Goal: Find specific page/section: Find specific page/section

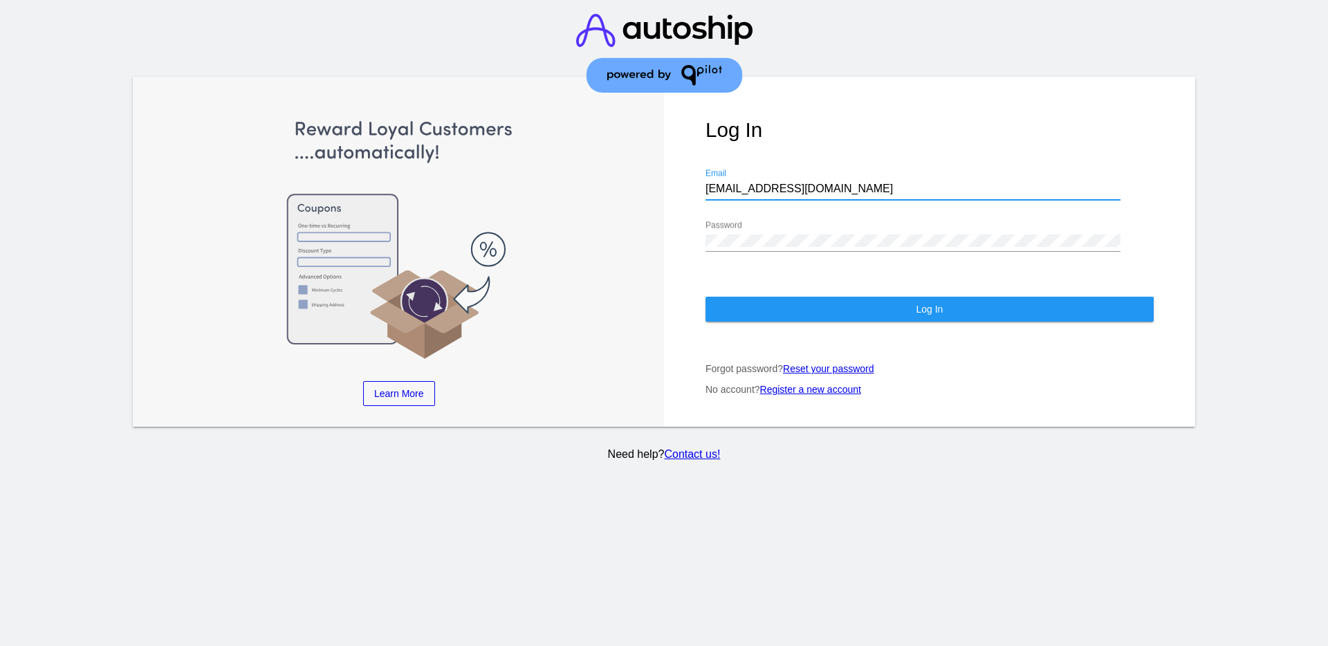
drag, startPoint x: 842, startPoint y: 190, endPoint x: 723, endPoint y: 196, distance: 119.1
click at [698, 188] on div "Log In [EMAIL_ADDRESS][DOMAIN_NAME] Email Password Log In Forgot password? Rese…" at bounding box center [929, 252] width 531 height 350
drag, startPoint x: 734, startPoint y: 197, endPoint x: 784, endPoint y: 187, distance: 50.2
click at [784, 187] on input "[EMAIL_ADDRESS][DOMAIN_NAME]" at bounding box center [912, 189] width 415 height 12
drag, startPoint x: 802, startPoint y: 188, endPoint x: 657, endPoint y: 180, distance: 144.7
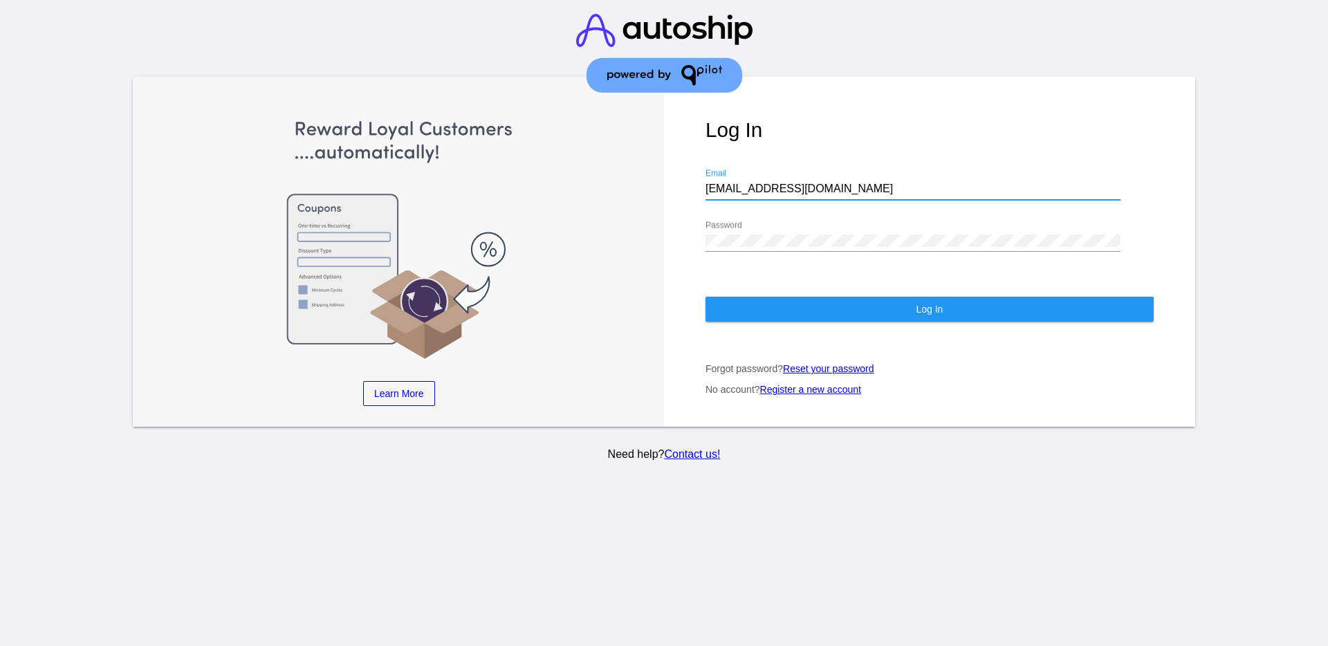
click at [657, 180] on div "Learn More Learn How Learn More Learn How Learn More Learn How ‹ › Log In [EMAI…" at bounding box center [664, 252] width 1062 height 350
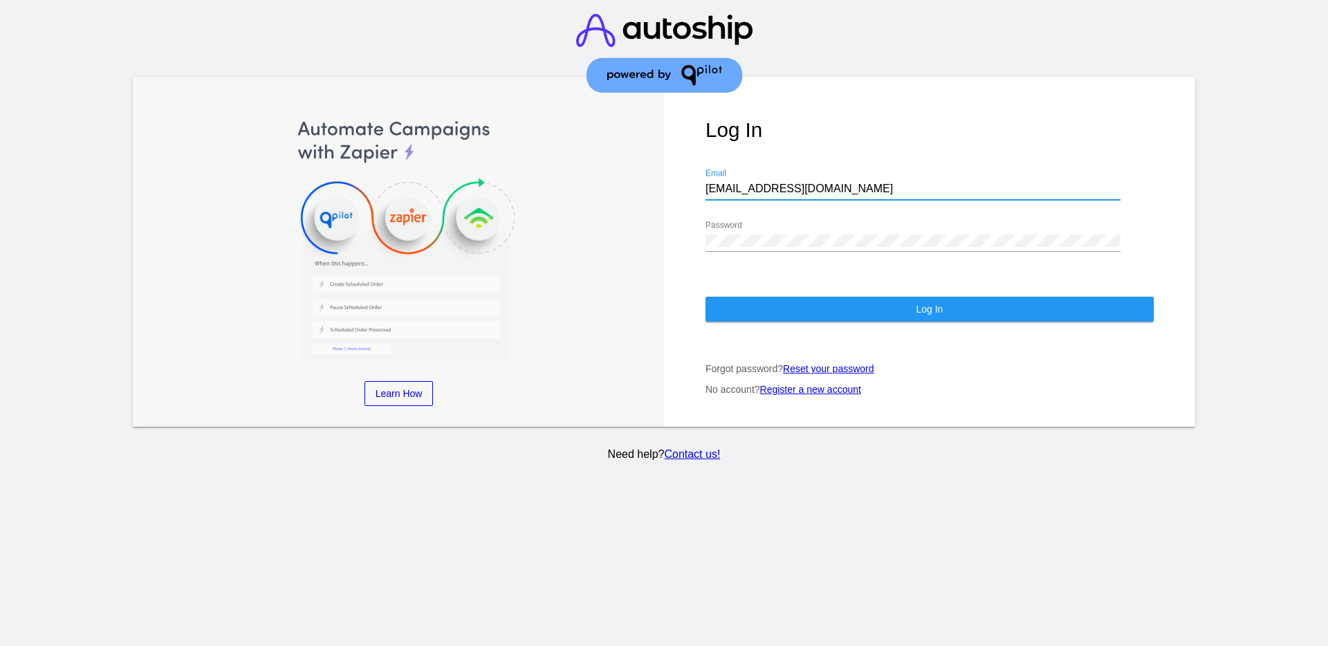
paste input "[EMAIL_ADDRESS][DOMAIN_NAME]"
type input "[EMAIL_ADDRESS][DOMAIN_NAME]"
click at [685, 235] on div "Log In [EMAIL_ADDRESS][DOMAIN_NAME] Email Password Log In Forgot password? Rese…" at bounding box center [929, 252] width 531 height 350
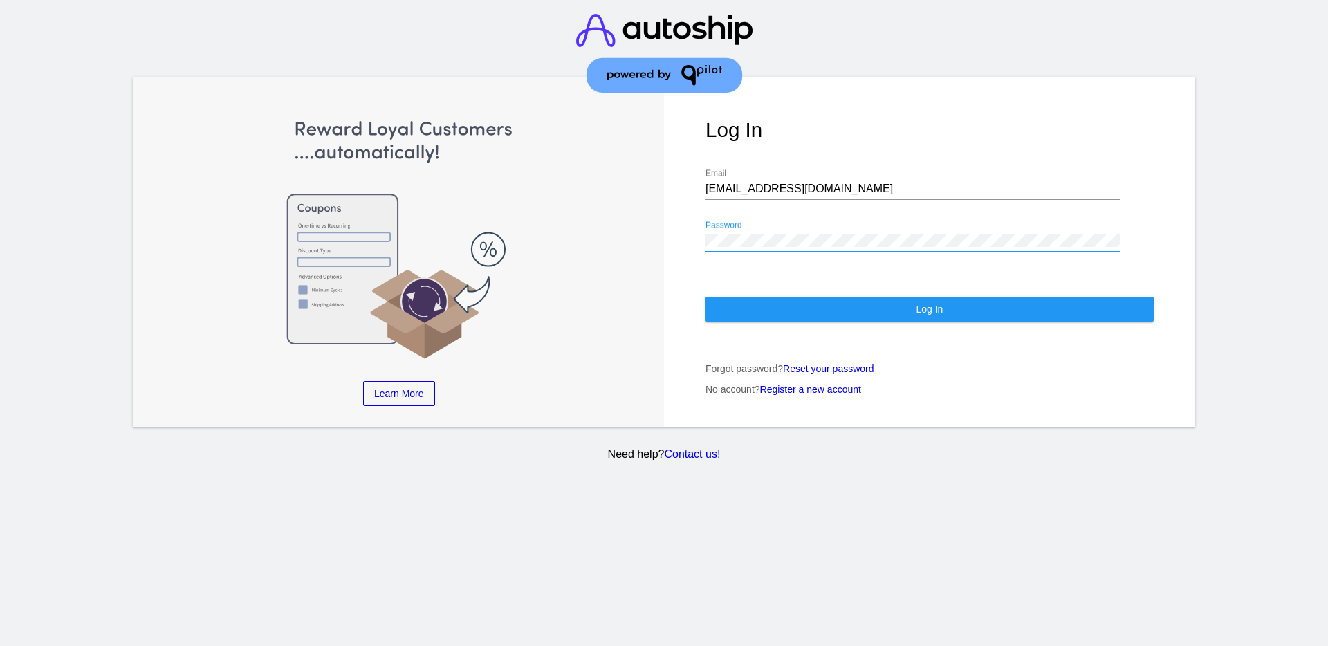
click at [737, 306] on button "Log In" at bounding box center [929, 309] width 448 height 25
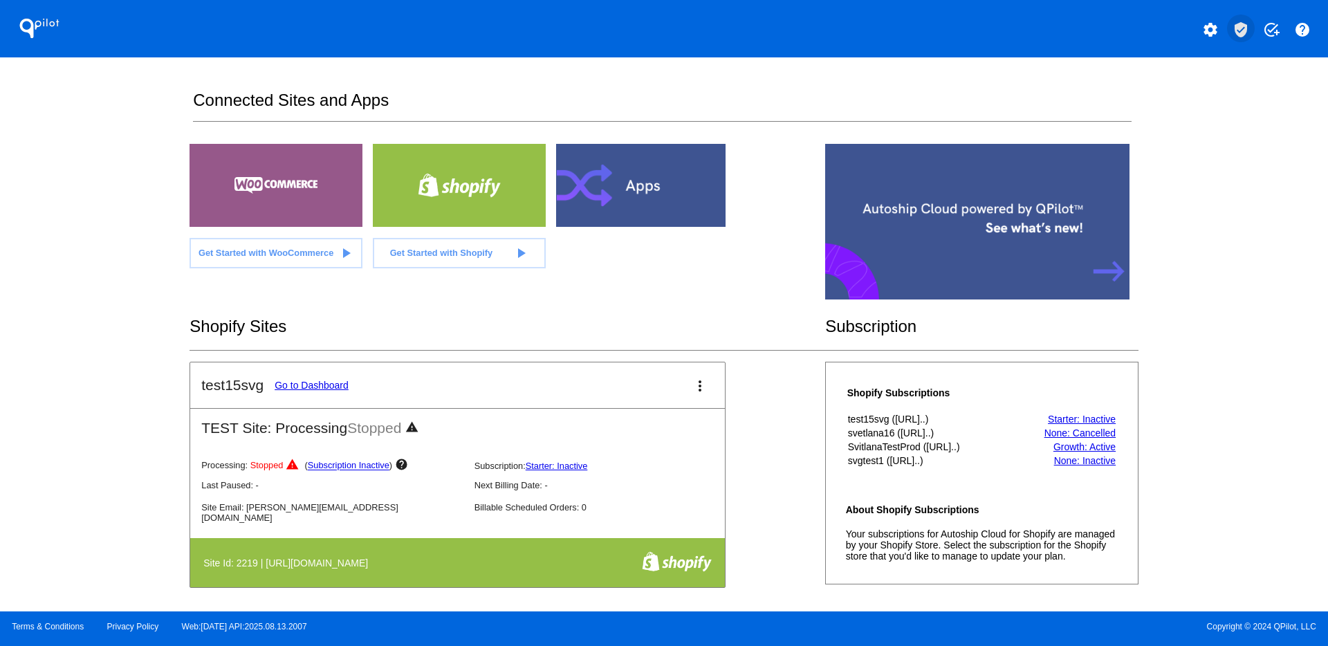
click at [1234, 36] on mat-icon "verified_user" at bounding box center [1240, 29] width 17 height 17
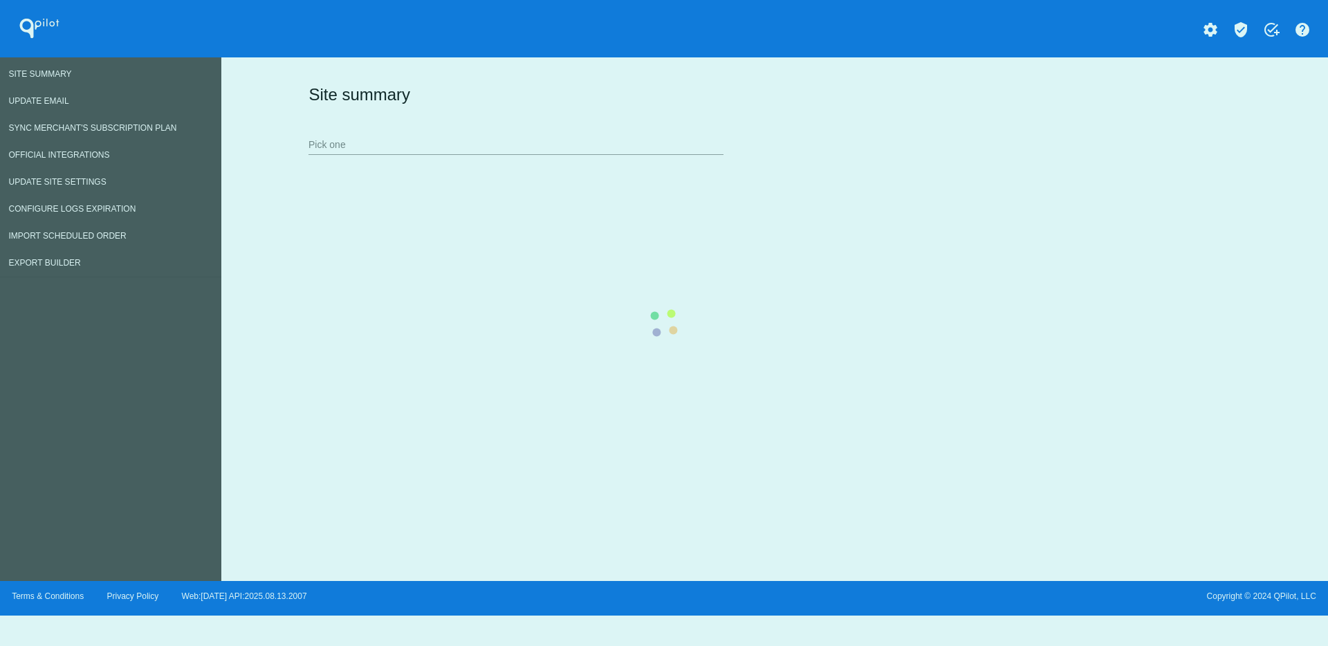
click at [450, 142] on div "Site summary Pick one" at bounding box center [771, 118] width 933 height 95
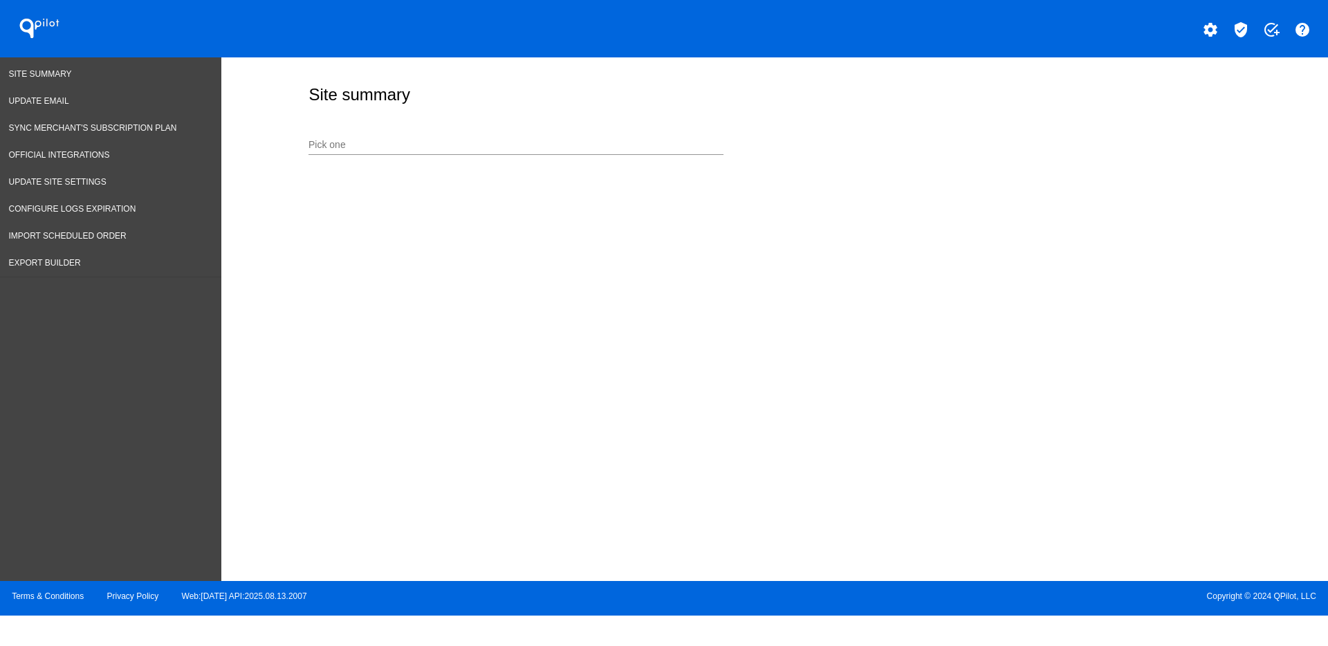
click at [386, 144] on input "Pick one" at bounding box center [515, 145] width 415 height 11
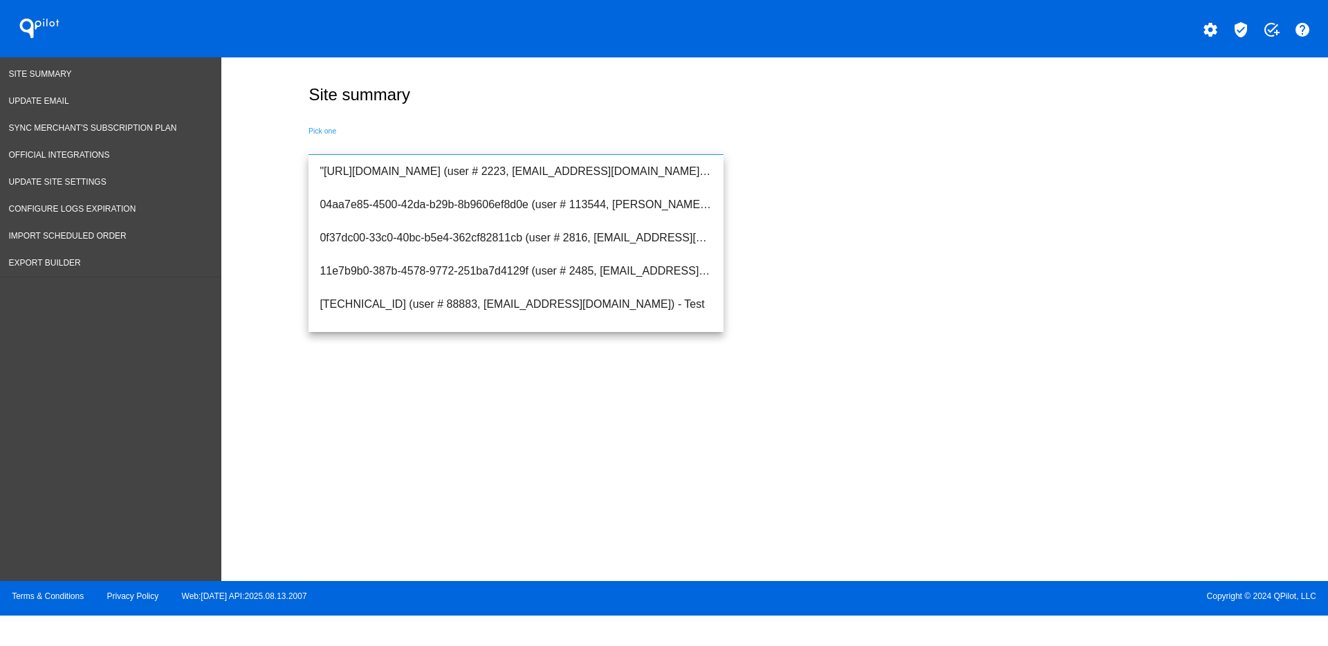
paste input "[EMAIL_ADDRESS][DOMAIN_NAME]"
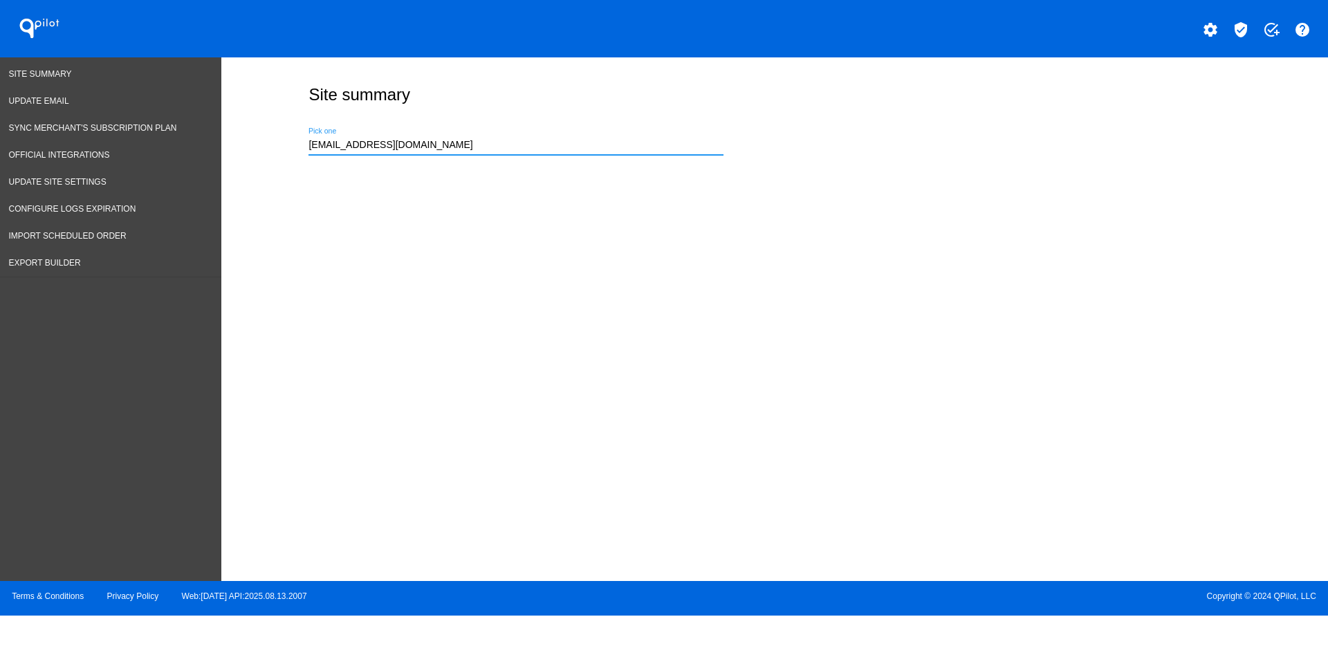
drag, startPoint x: 499, startPoint y: 149, endPoint x: 292, endPoint y: 150, distance: 206.8
click at [292, 150] on div "Site summary [EMAIL_ADDRESS][DOMAIN_NAME] Pick one" at bounding box center [774, 315] width 1106 height 517
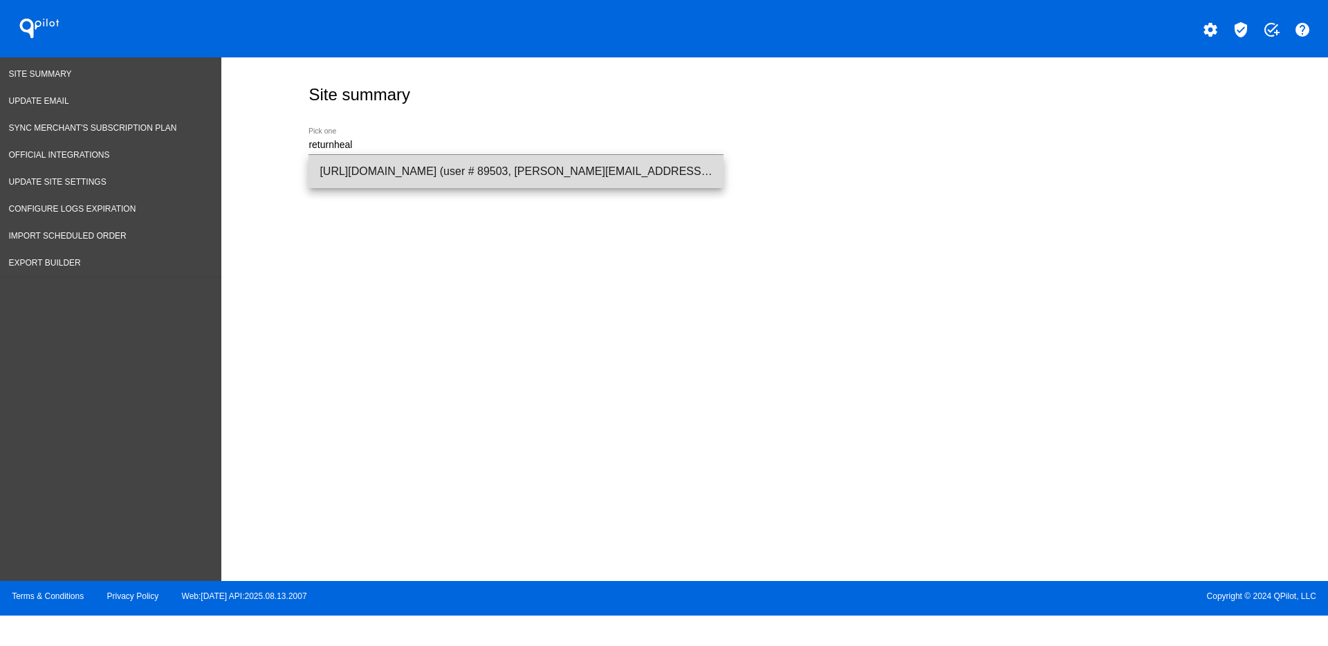
click at [400, 181] on span "[URL][DOMAIN_NAME] (user # 89503, [PERSON_NAME][EMAIL_ADDRESS][PERSON_NAME][DOM…" at bounding box center [515, 171] width 393 height 33
type input "[URL][DOMAIN_NAME] (user # 89503, [PERSON_NAME][EMAIL_ADDRESS][PERSON_NAME][DOM…"
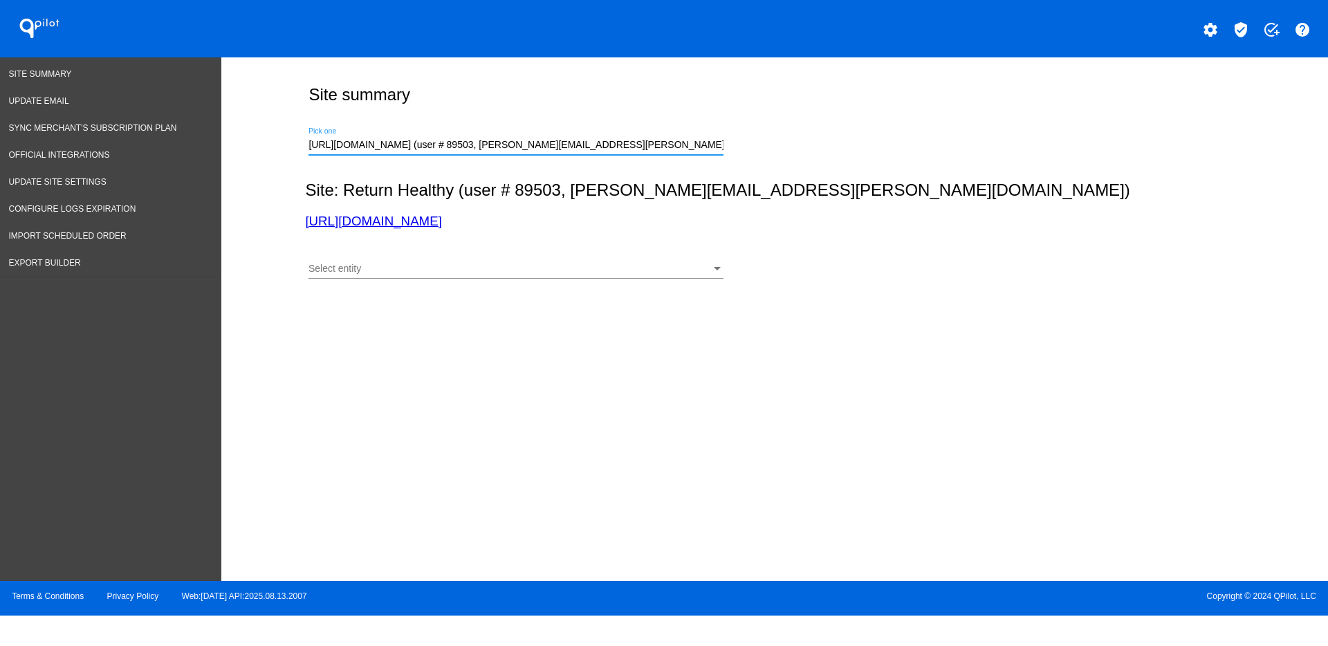
click at [476, 280] on div "Select entity Select entity" at bounding box center [515, 271] width 415 height 39
click at [480, 274] on div "Select entity" at bounding box center [509, 268] width 402 height 11
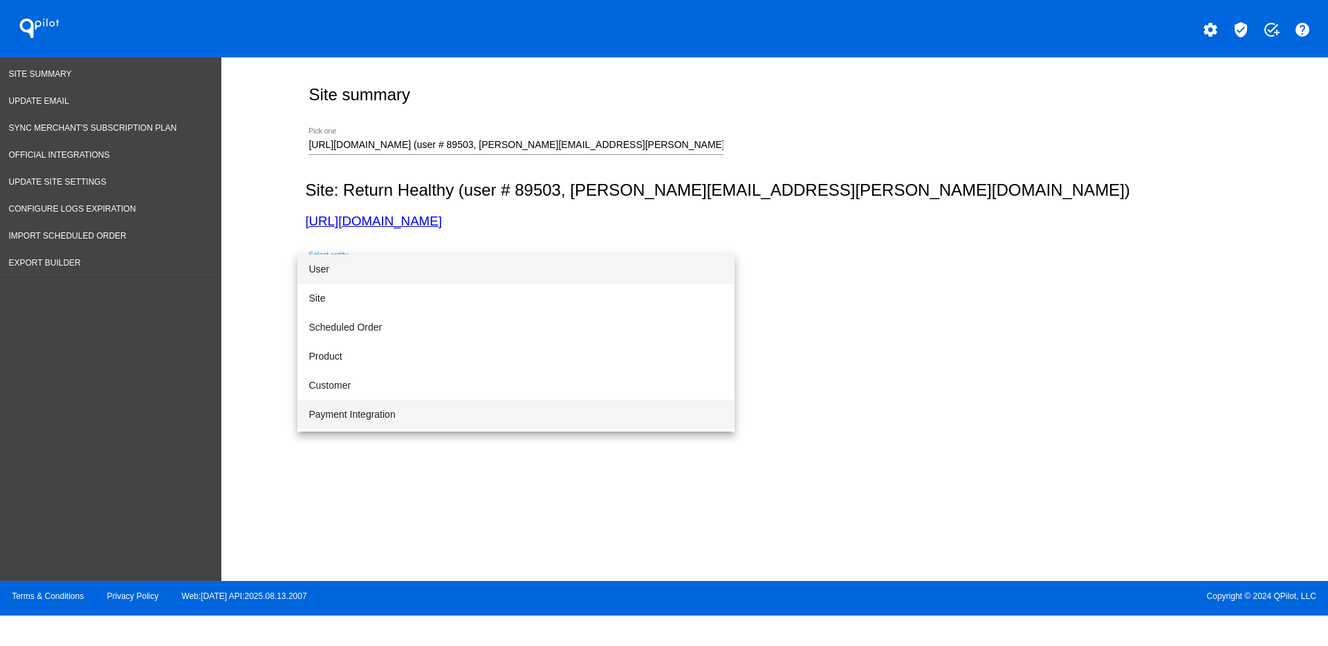
click at [441, 406] on span "Payment Integration" at bounding box center [515, 414] width 415 height 29
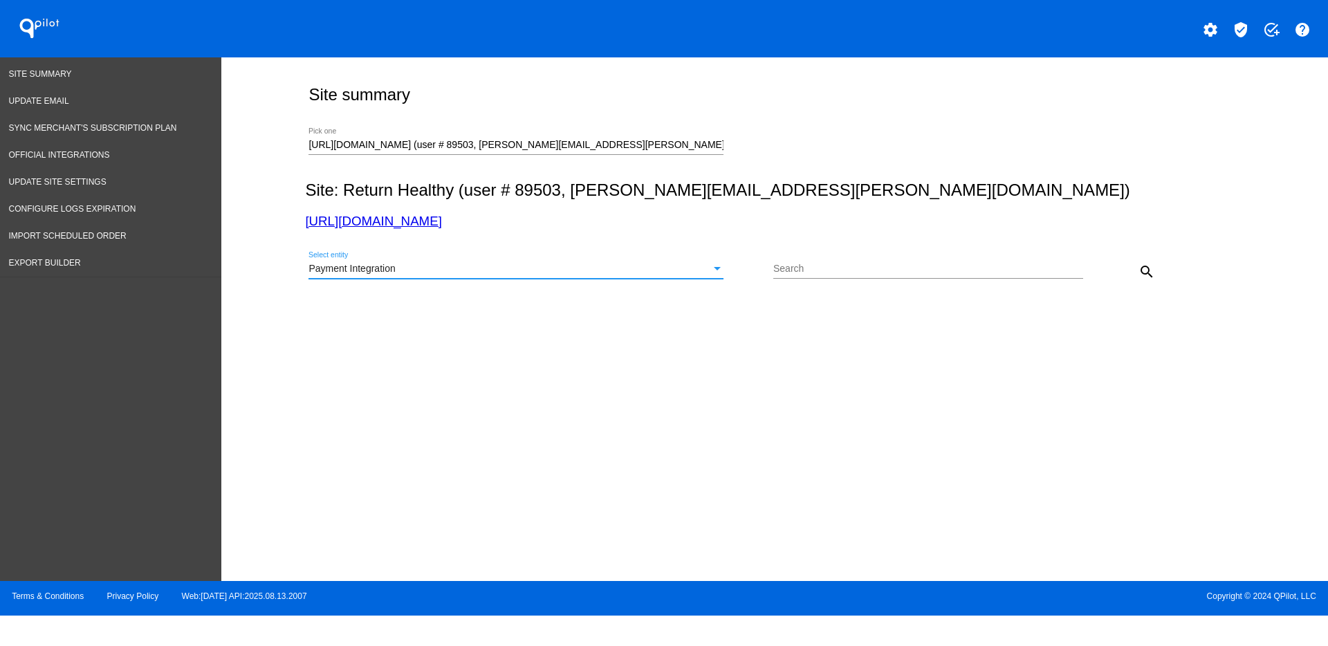
click at [1154, 274] on mat-icon "search" at bounding box center [1146, 271] width 17 height 17
